Goal: Transaction & Acquisition: Book appointment/travel/reservation

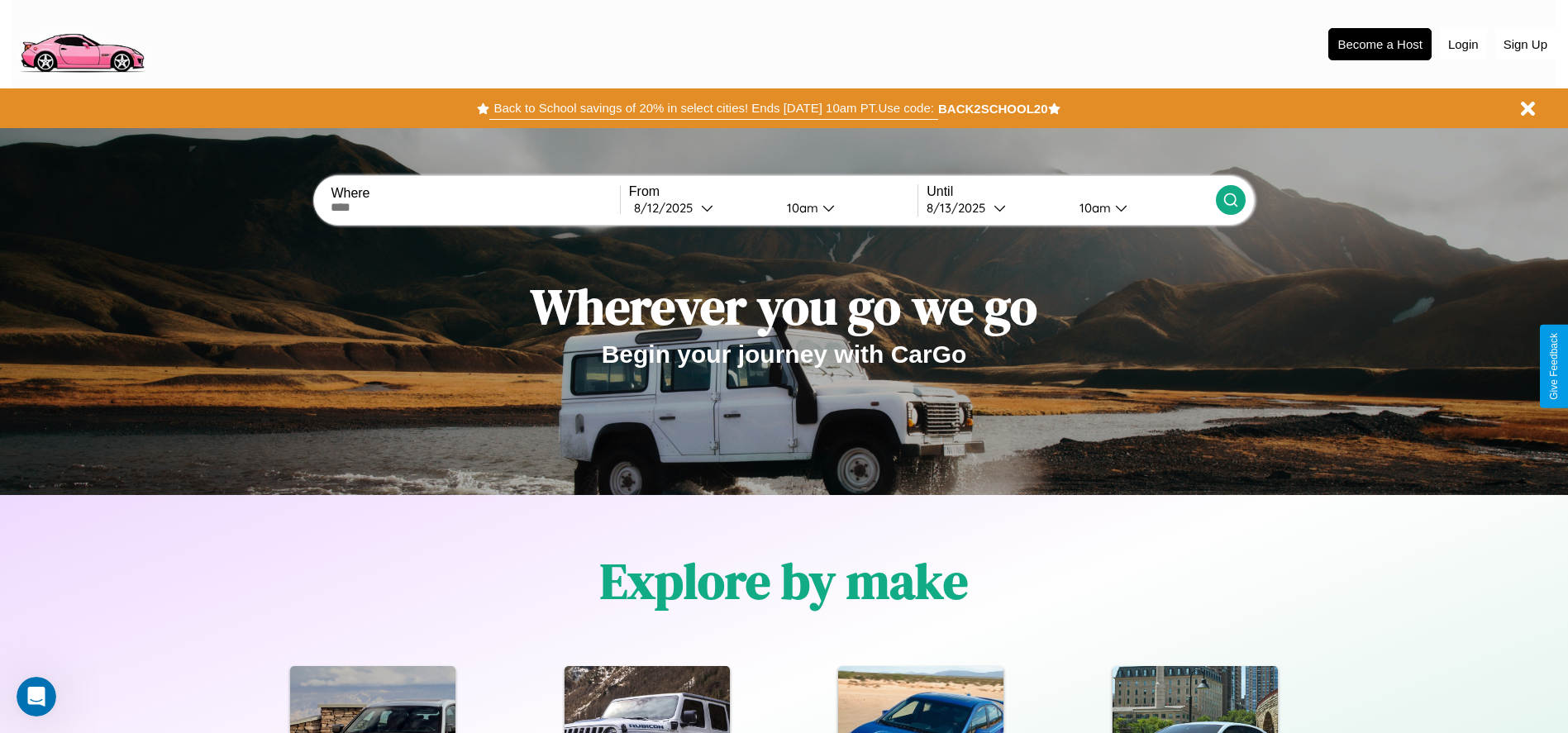
click at [713, 108] on button "Back to School savings of 20% in select cities! Ends [DATE] 10am PT. Use code:" at bounding box center [713, 108] width 448 height 23
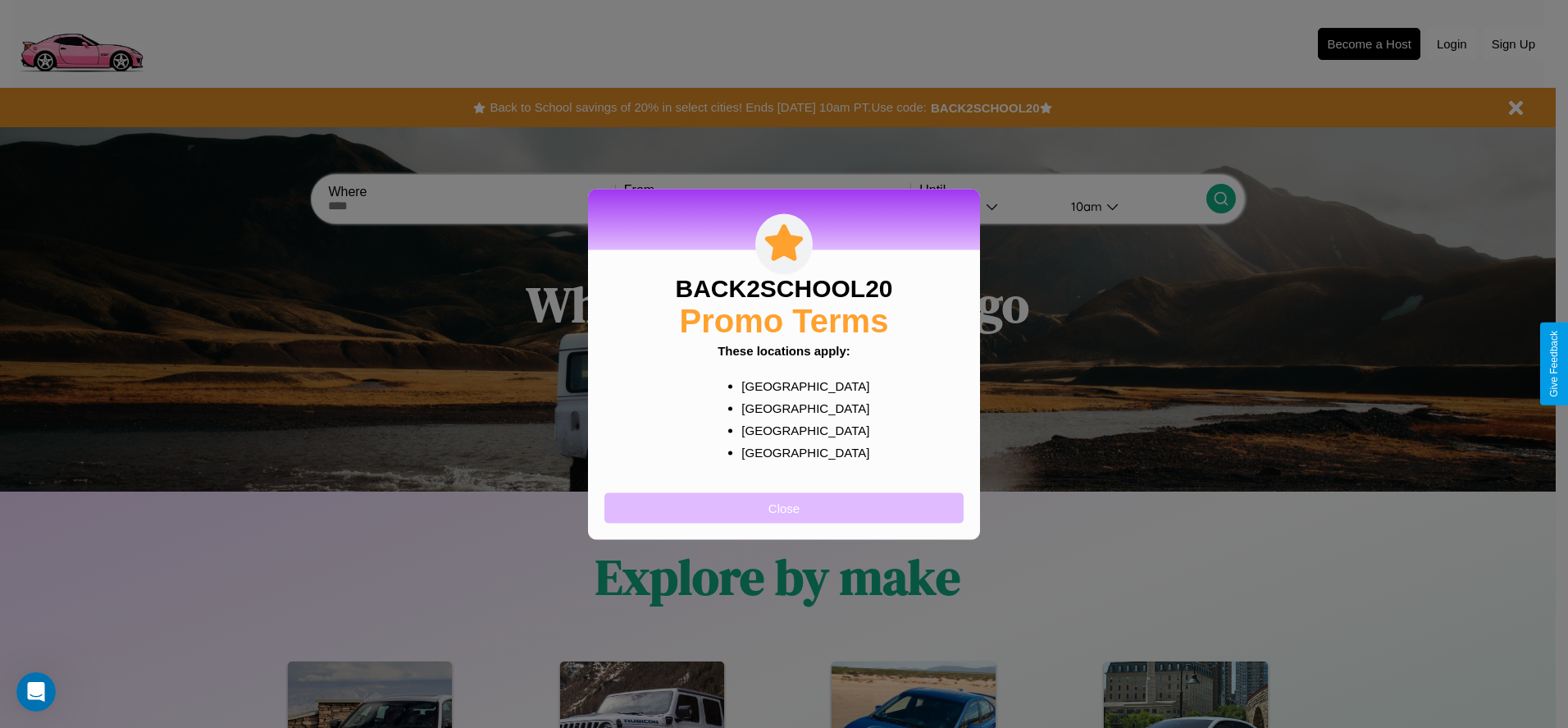
click at [784, 507] on button "Close" at bounding box center [783, 507] width 359 height 30
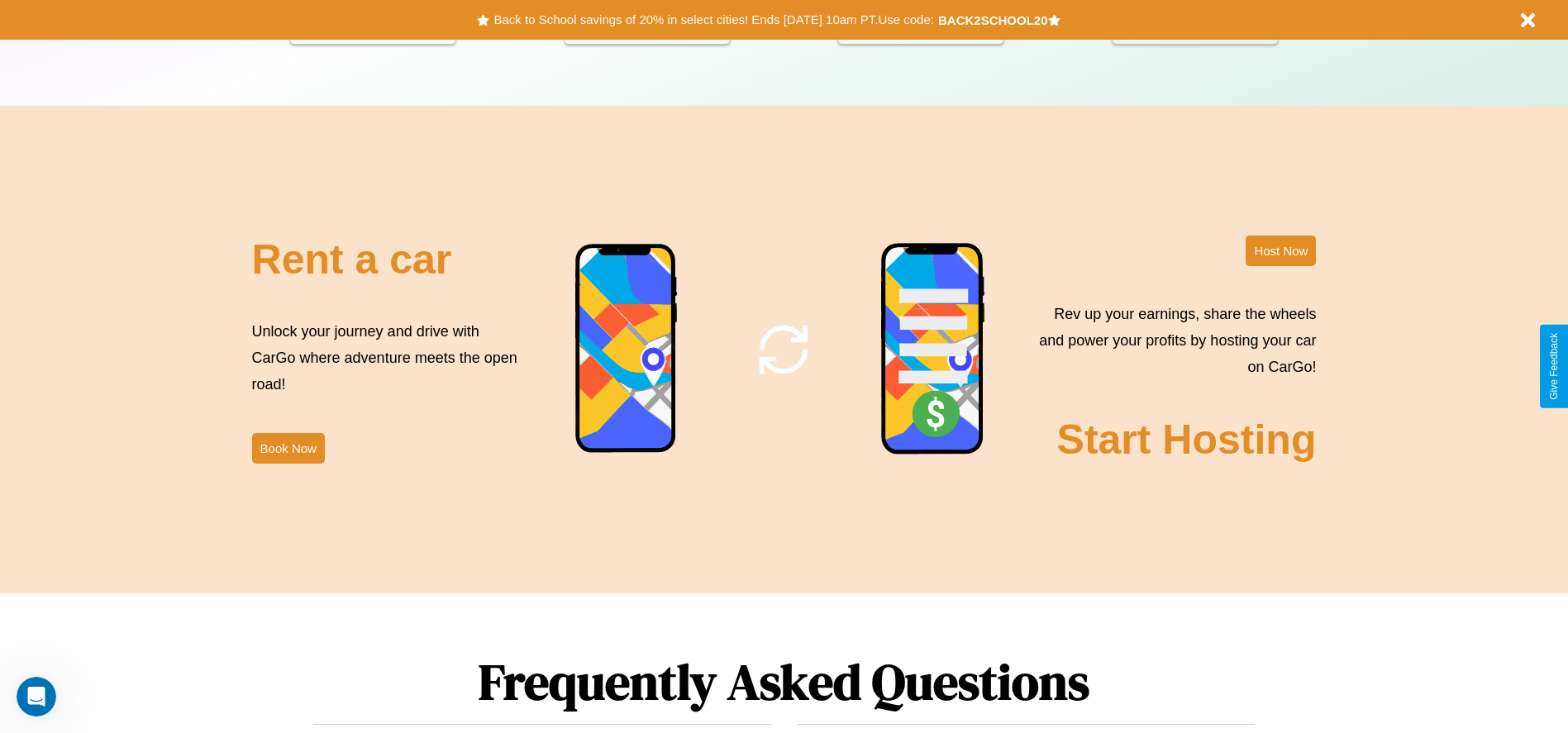
scroll to position [1998, 0]
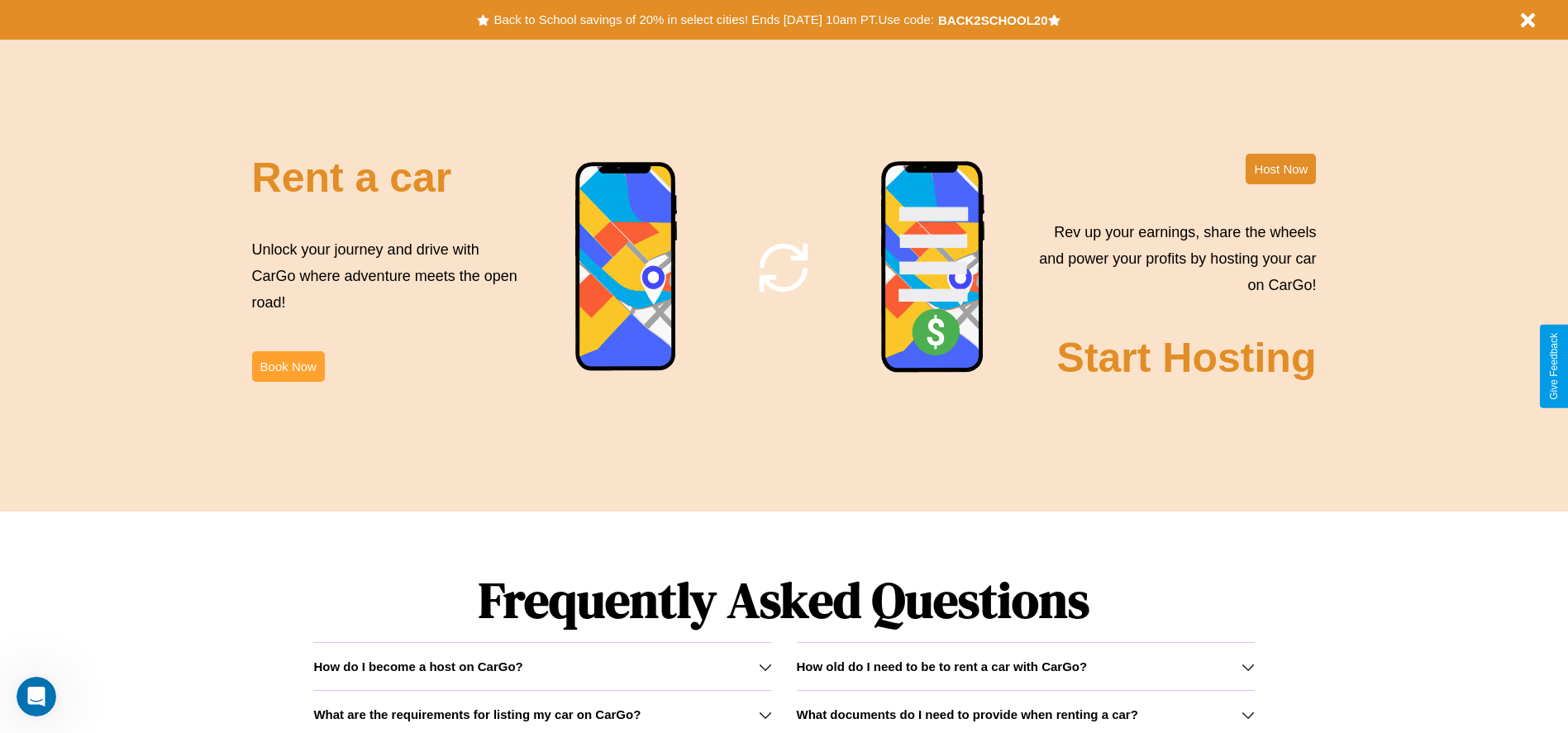
click at [288, 366] on button "Book Now" at bounding box center [289, 366] width 73 height 30
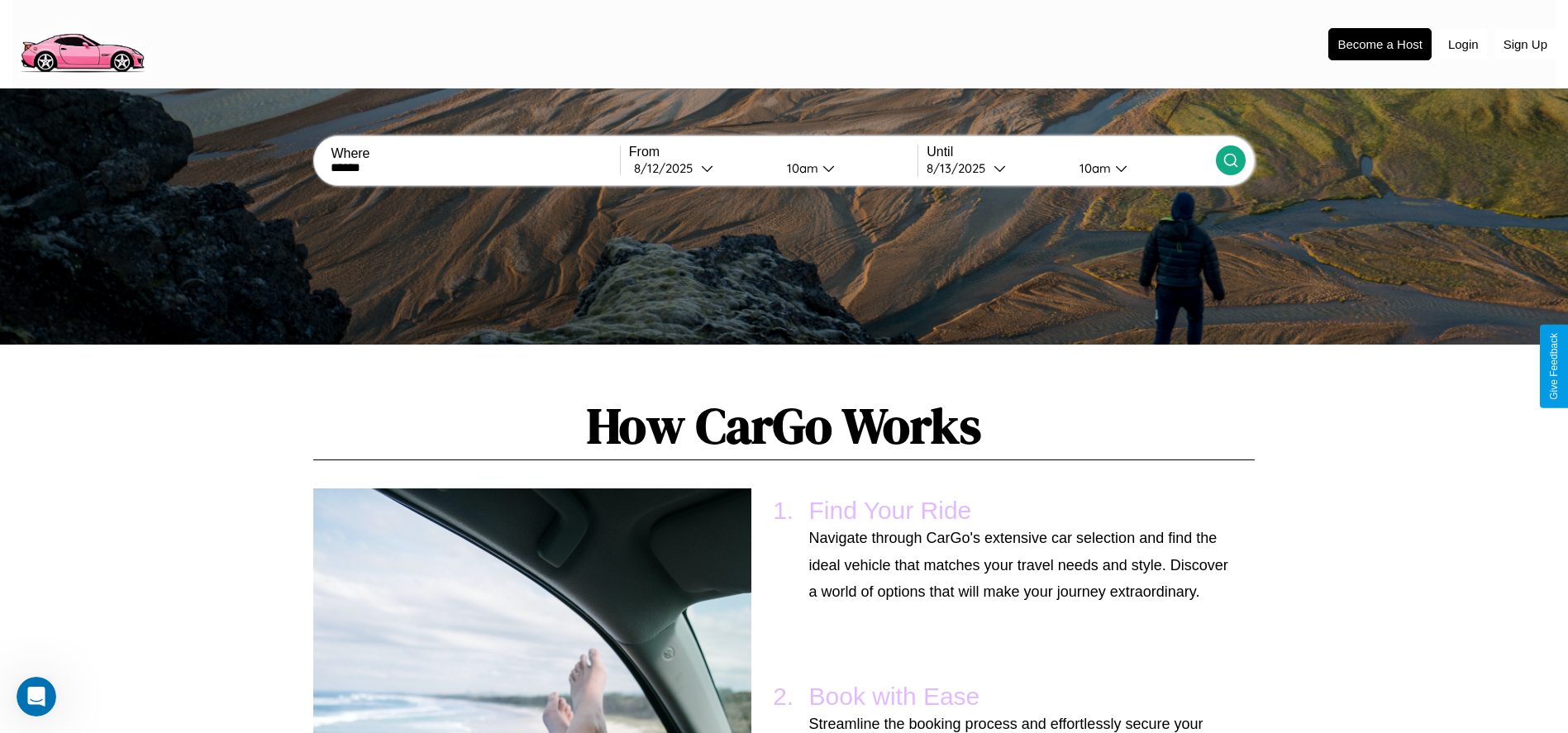
scroll to position [1215, 0]
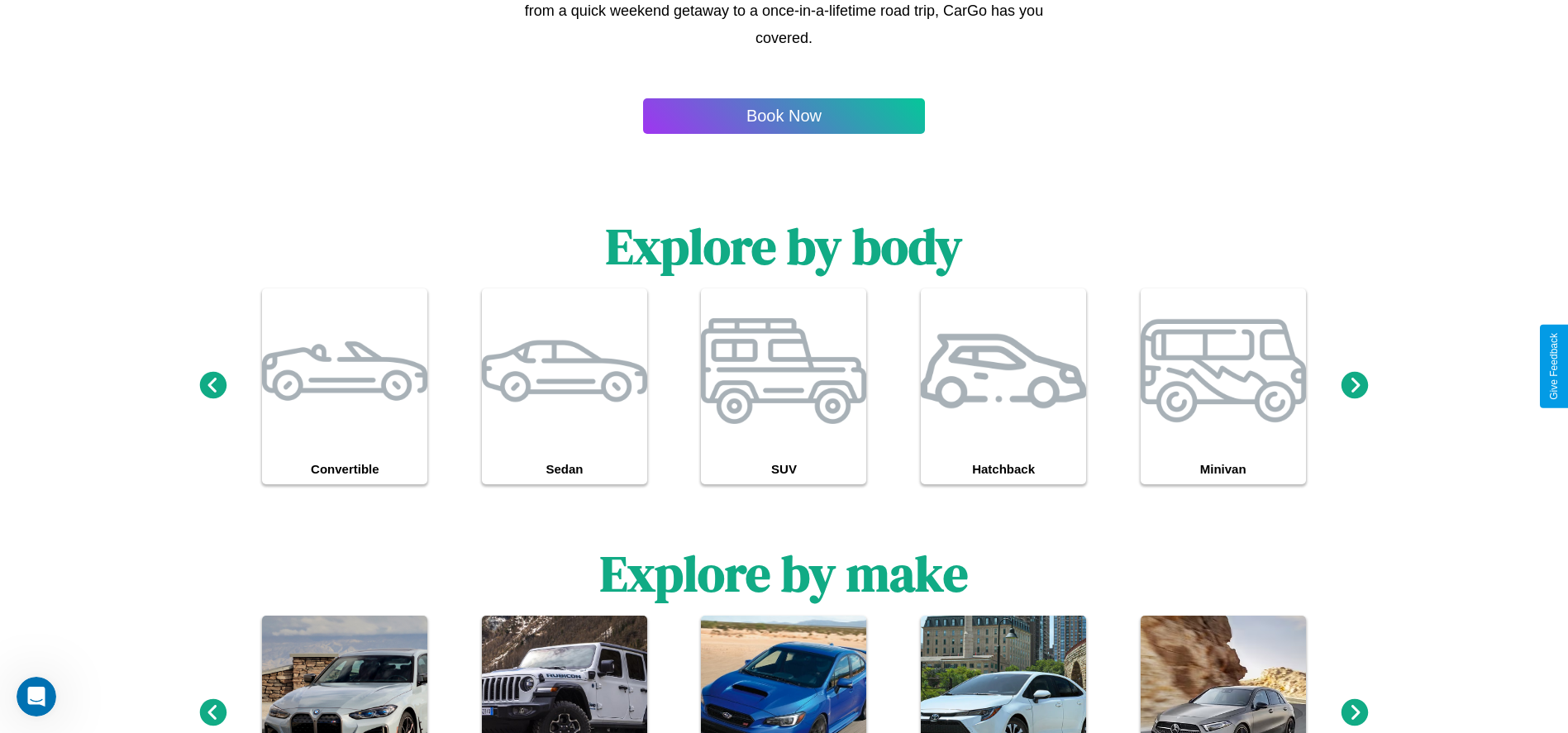
type input "******"
click at [212, 713] on icon at bounding box center [212, 712] width 28 height 28
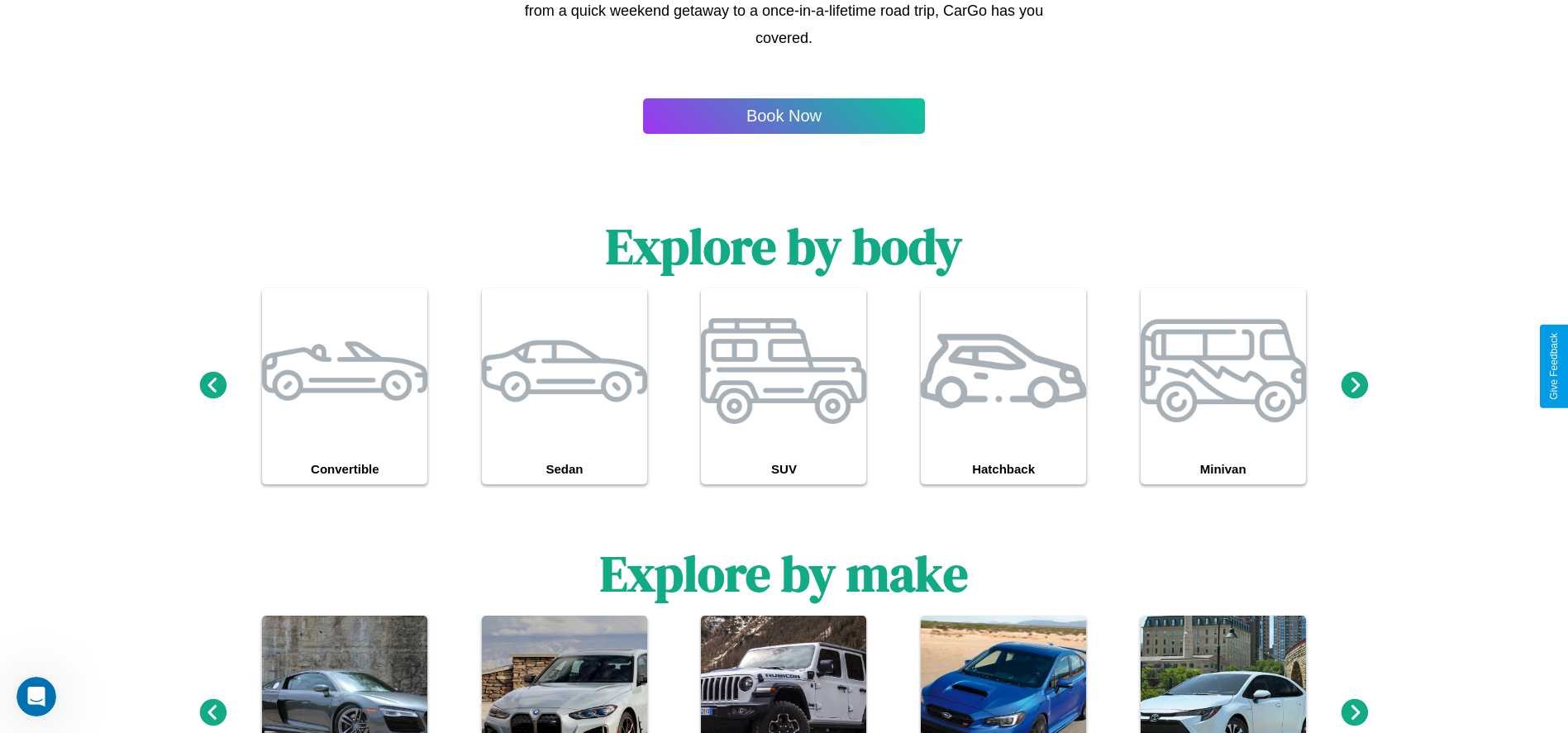
click at [212, 713] on icon at bounding box center [212, 712] width 28 height 28
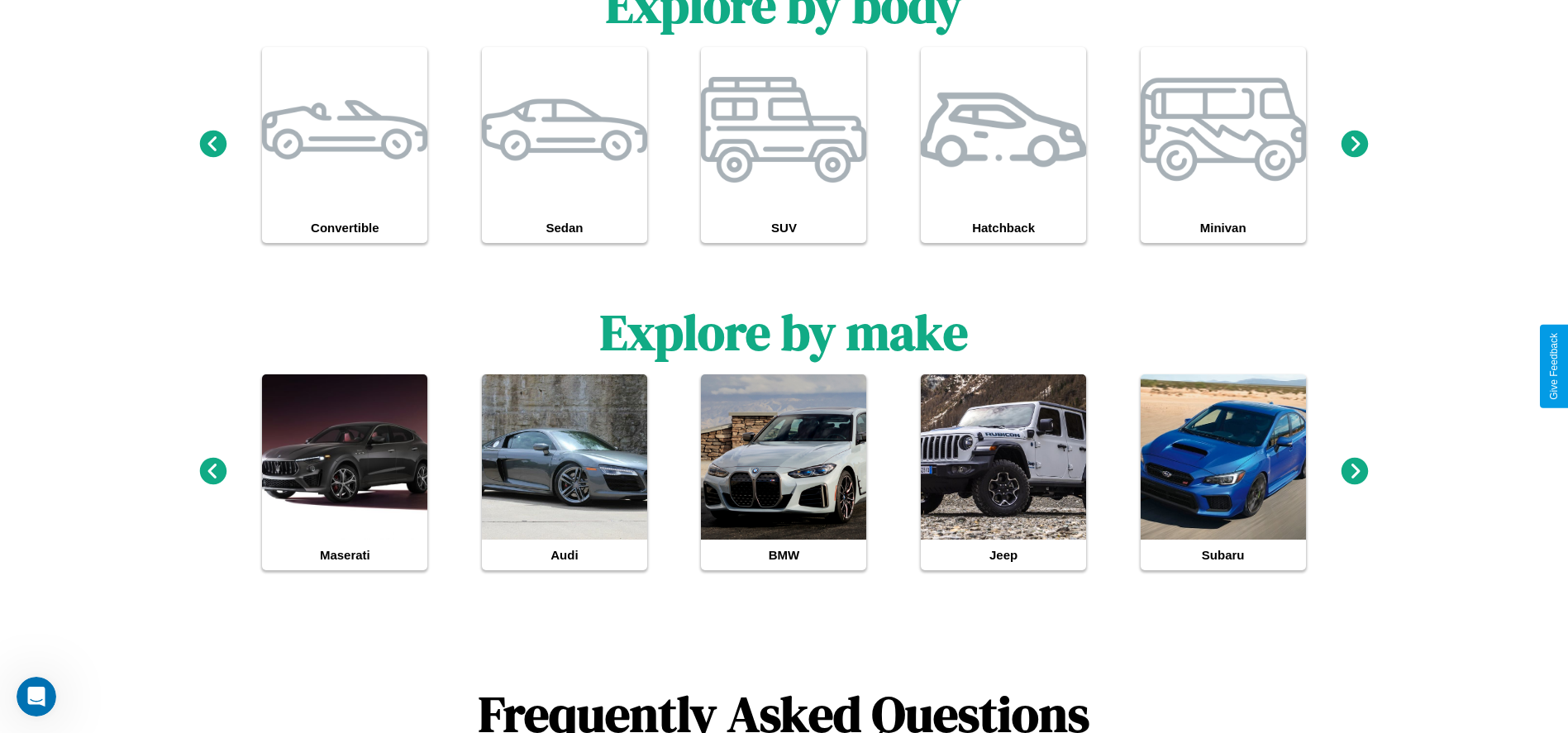
scroll to position [68, 0]
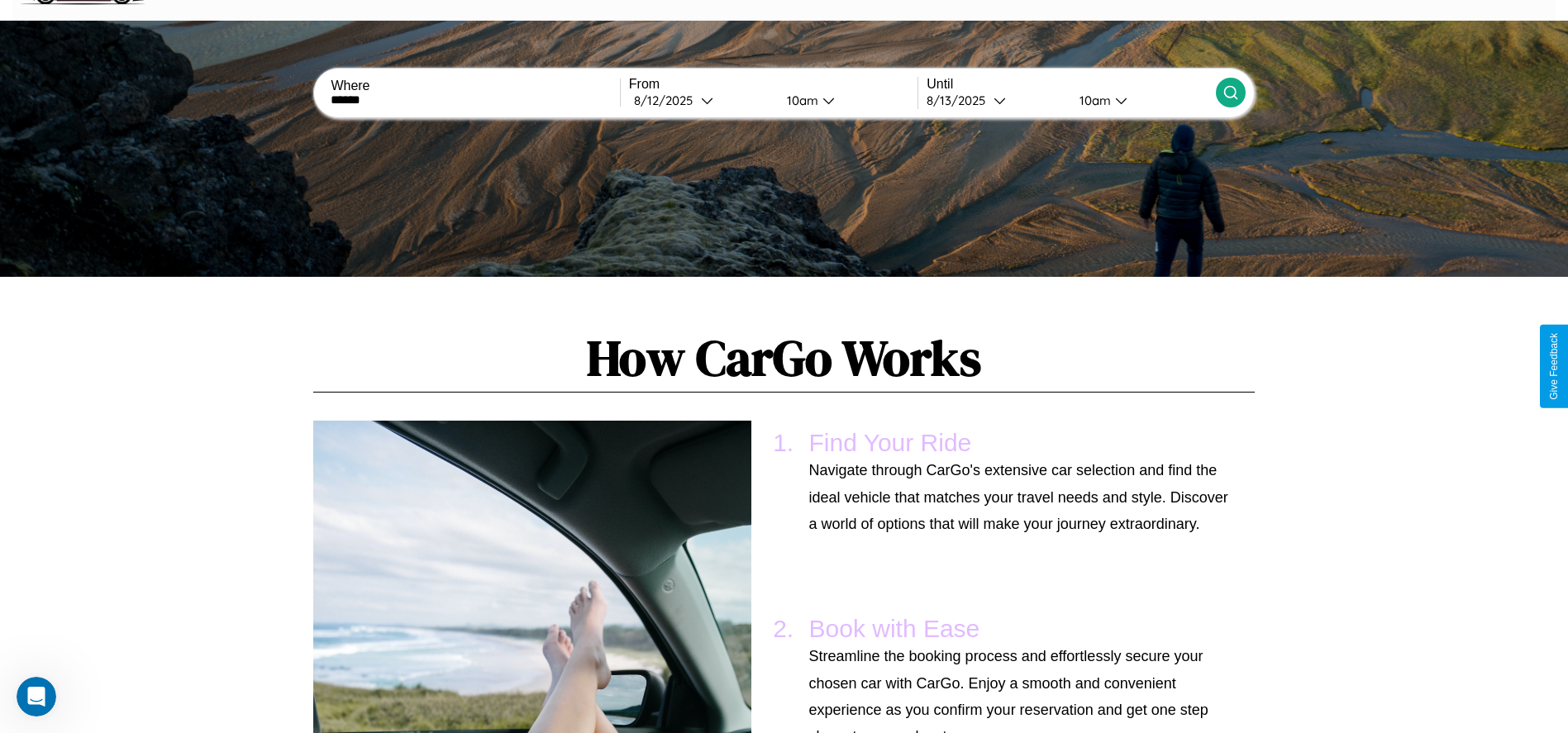
click at [1229, 92] on icon at bounding box center [1230, 92] width 17 height 17
